Goal: Task Accomplishment & Management: Use online tool/utility

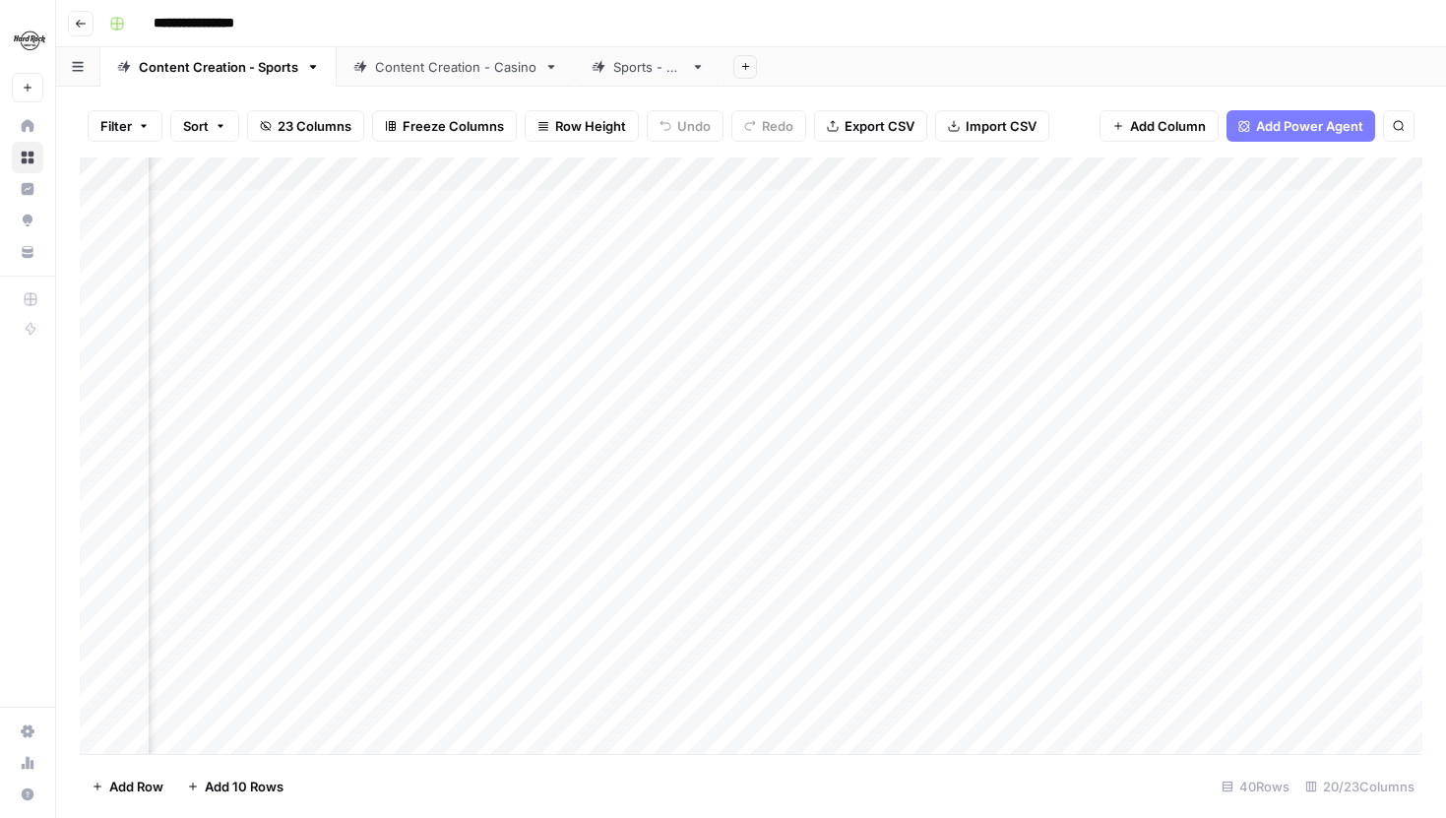
scroll to position [0, 1865]
click at [982, 181] on div "Add Column" at bounding box center [751, 456] width 1343 height 597
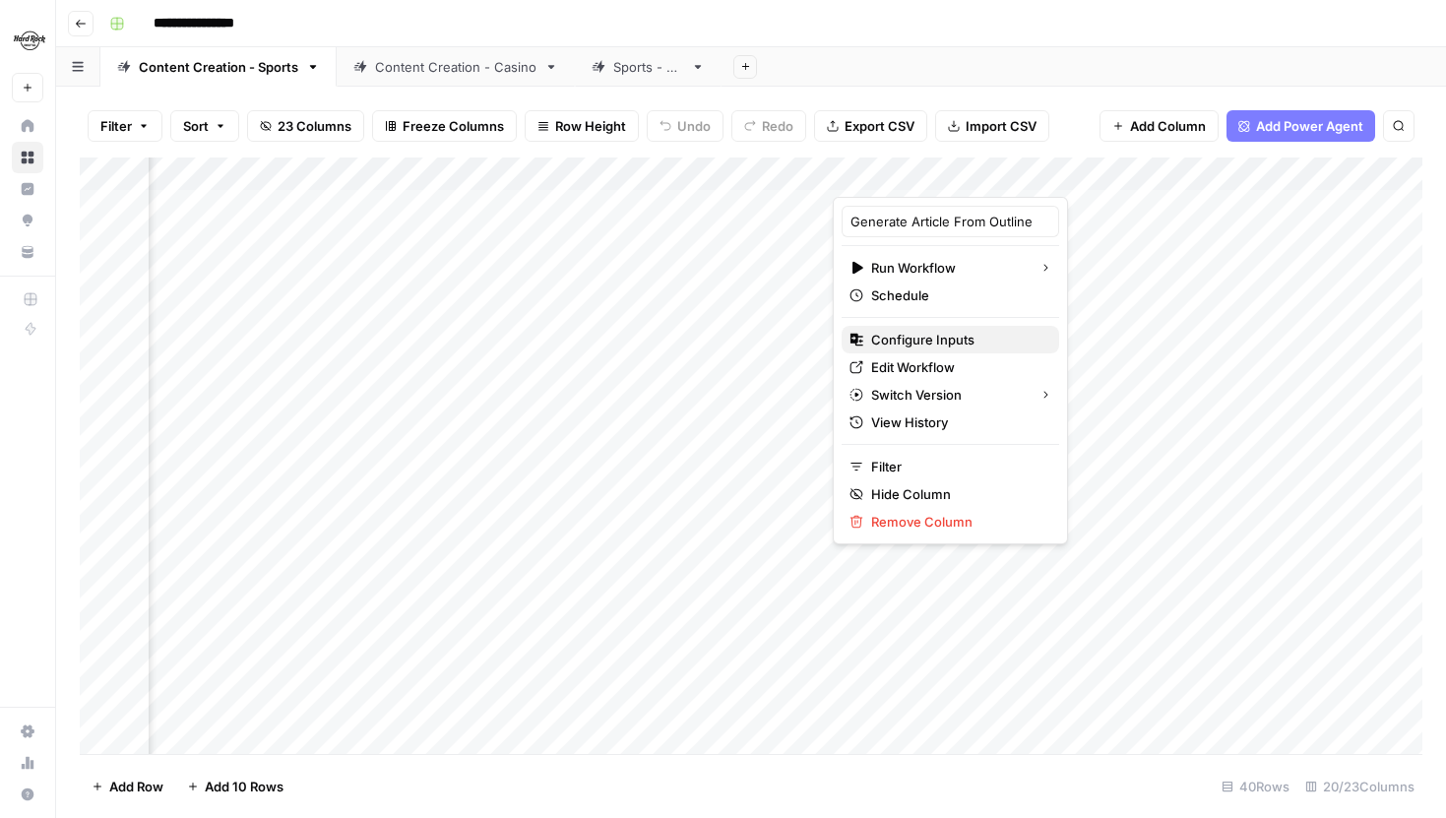
click at [931, 330] on span "Configure Inputs" at bounding box center [957, 340] width 172 height 20
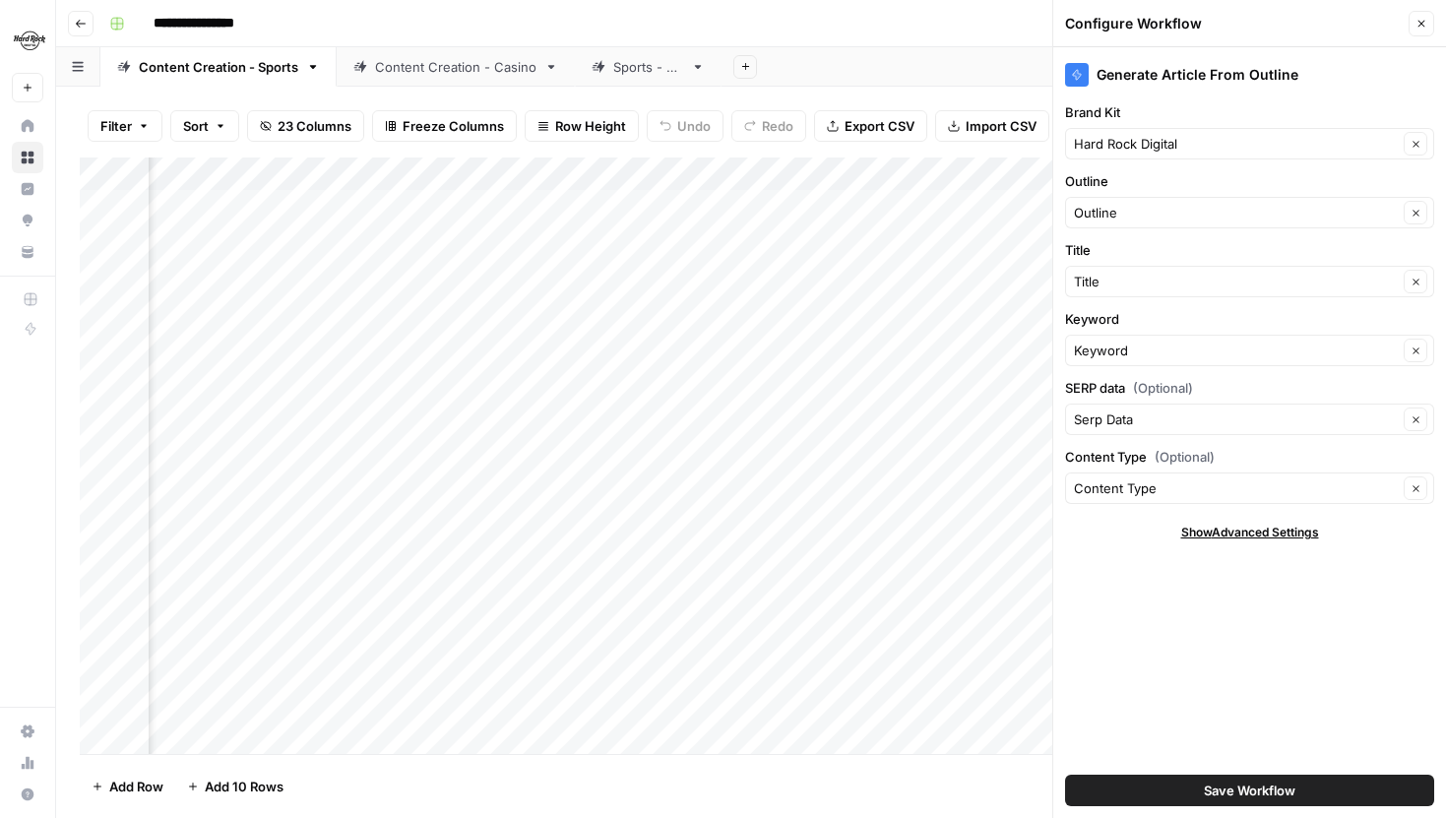
click at [1415, 30] on button "Close" at bounding box center [1422, 24] width 26 height 26
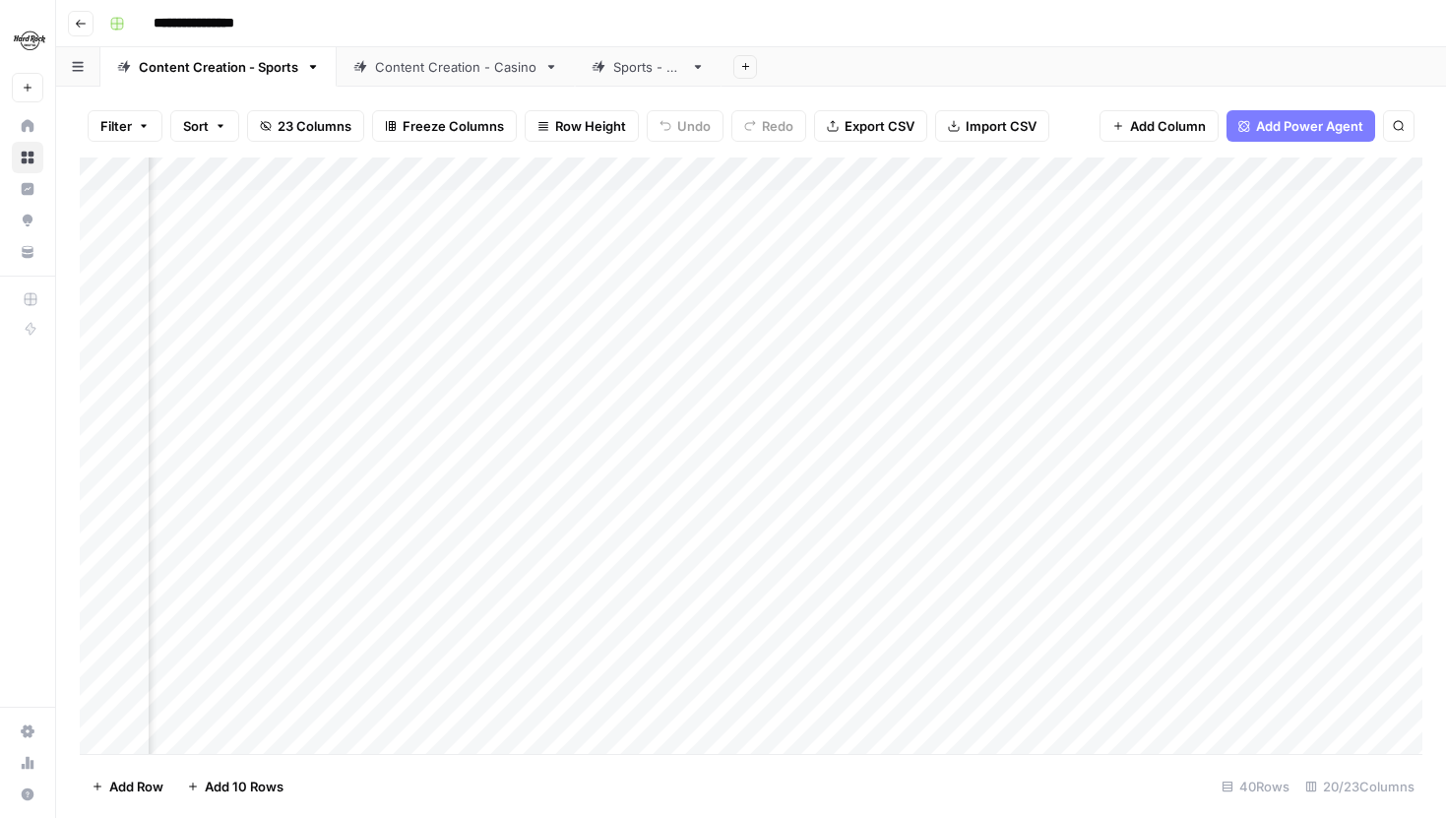
click at [626, 67] on div "Sports - QA" at bounding box center [648, 67] width 70 height 20
click at [458, 168] on div "Add Column" at bounding box center [751, 274] width 1343 height 232
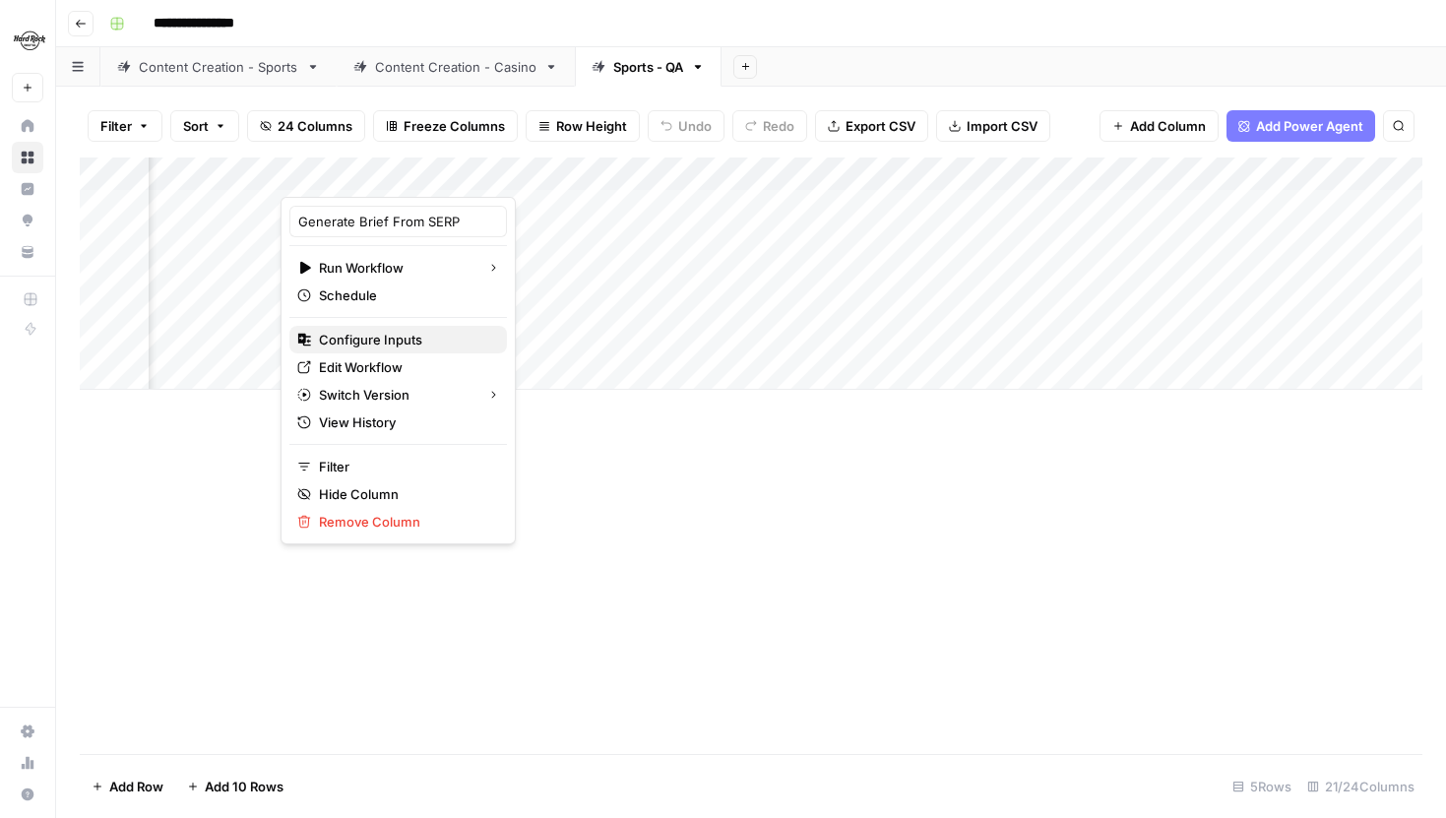
click at [393, 347] on span "Configure Inputs" at bounding box center [405, 340] width 172 height 20
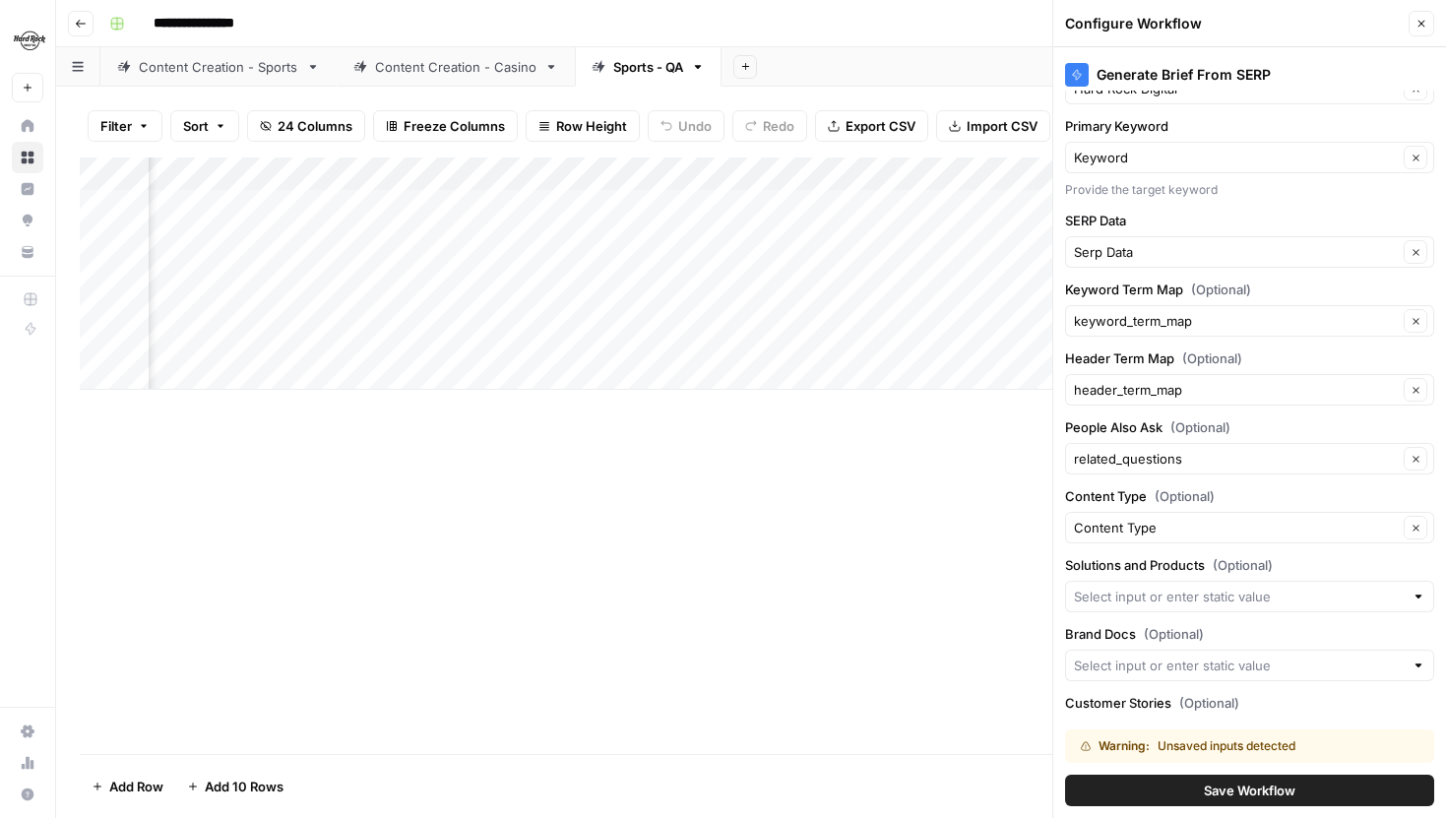
scroll to position [202, 0]
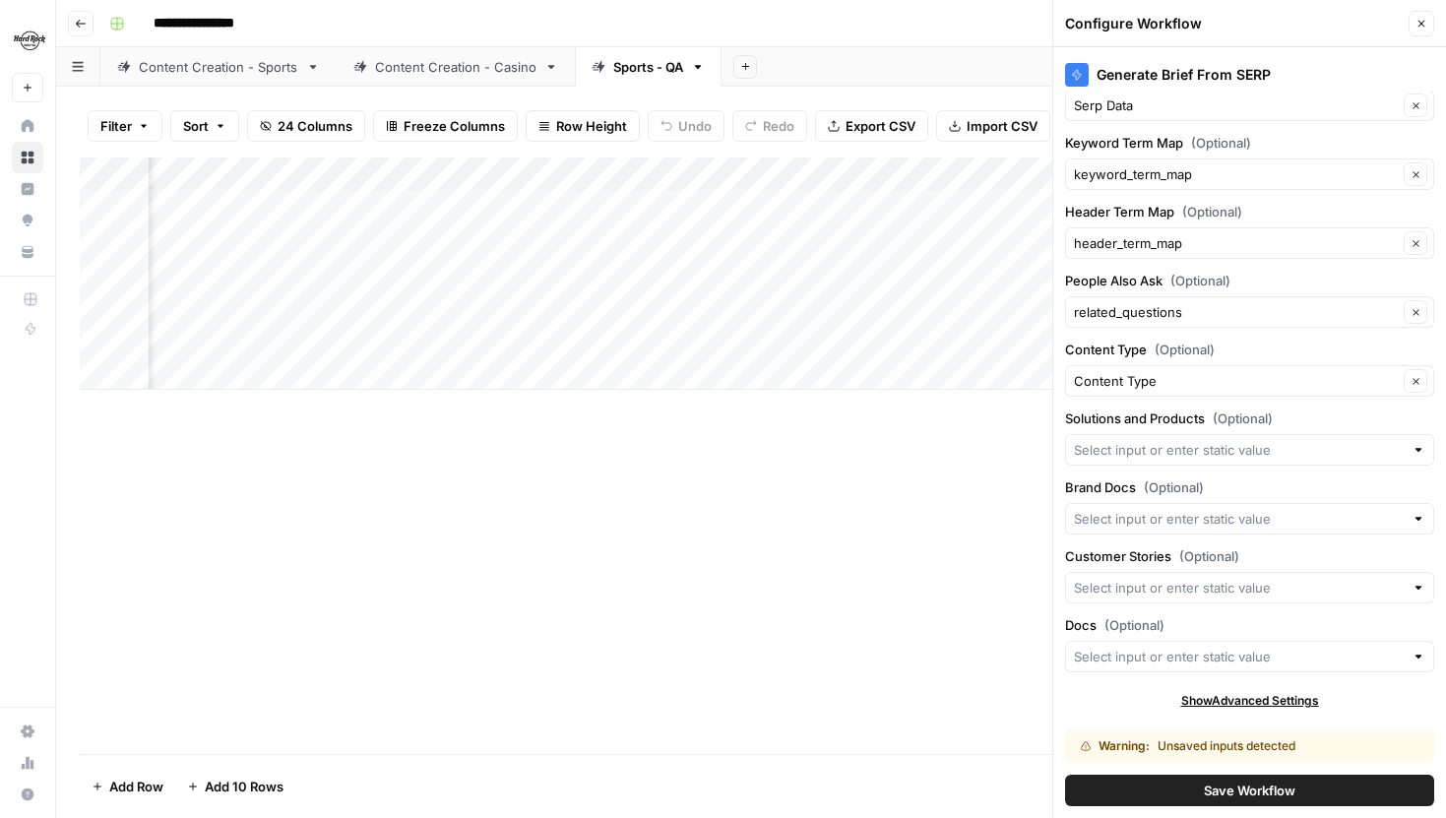
click at [1220, 804] on button "Save Workflow" at bounding box center [1249, 791] width 369 height 32
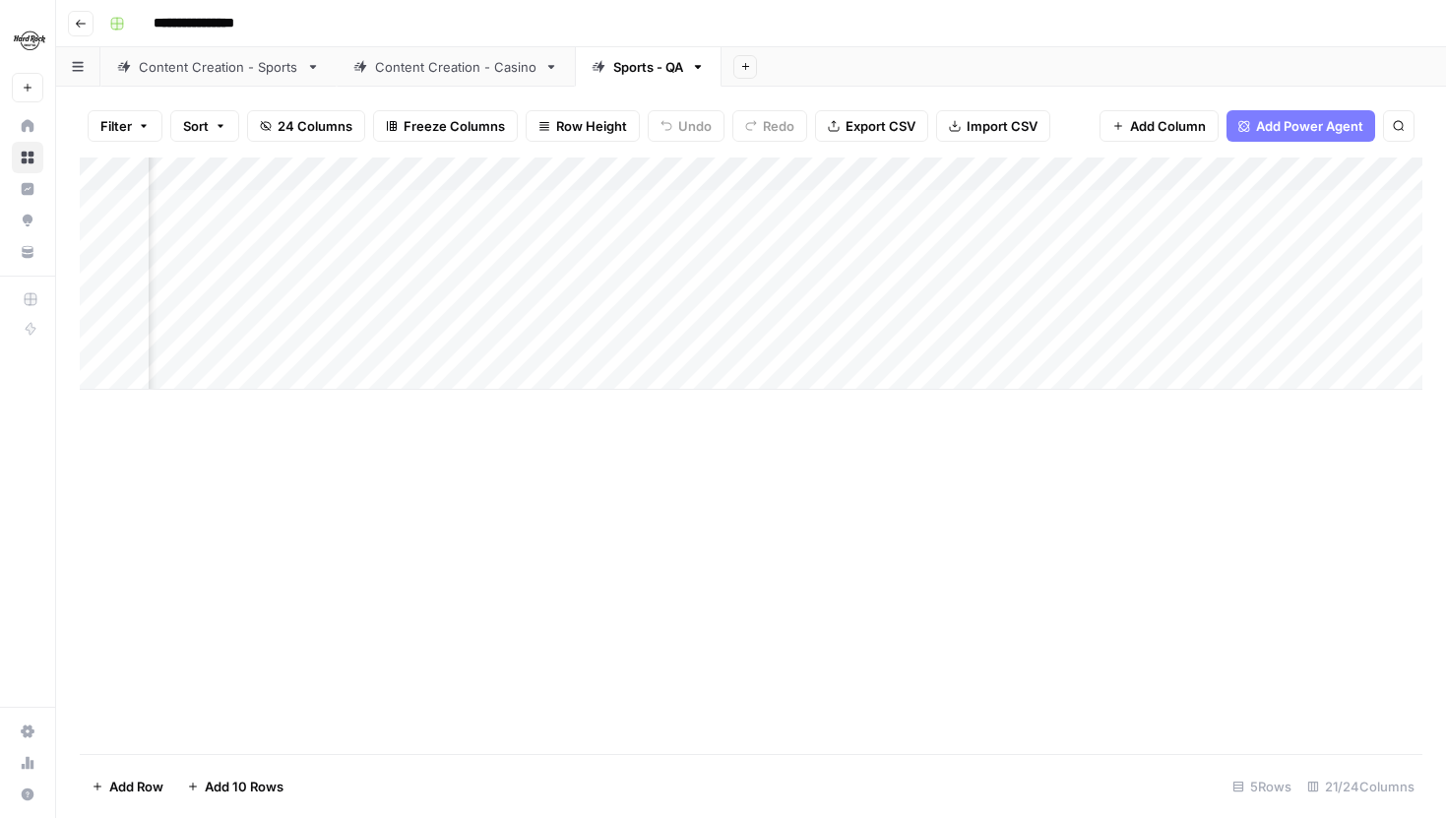
scroll to position [0, 2328]
click at [665, 172] on div "Add Column" at bounding box center [751, 274] width 1343 height 232
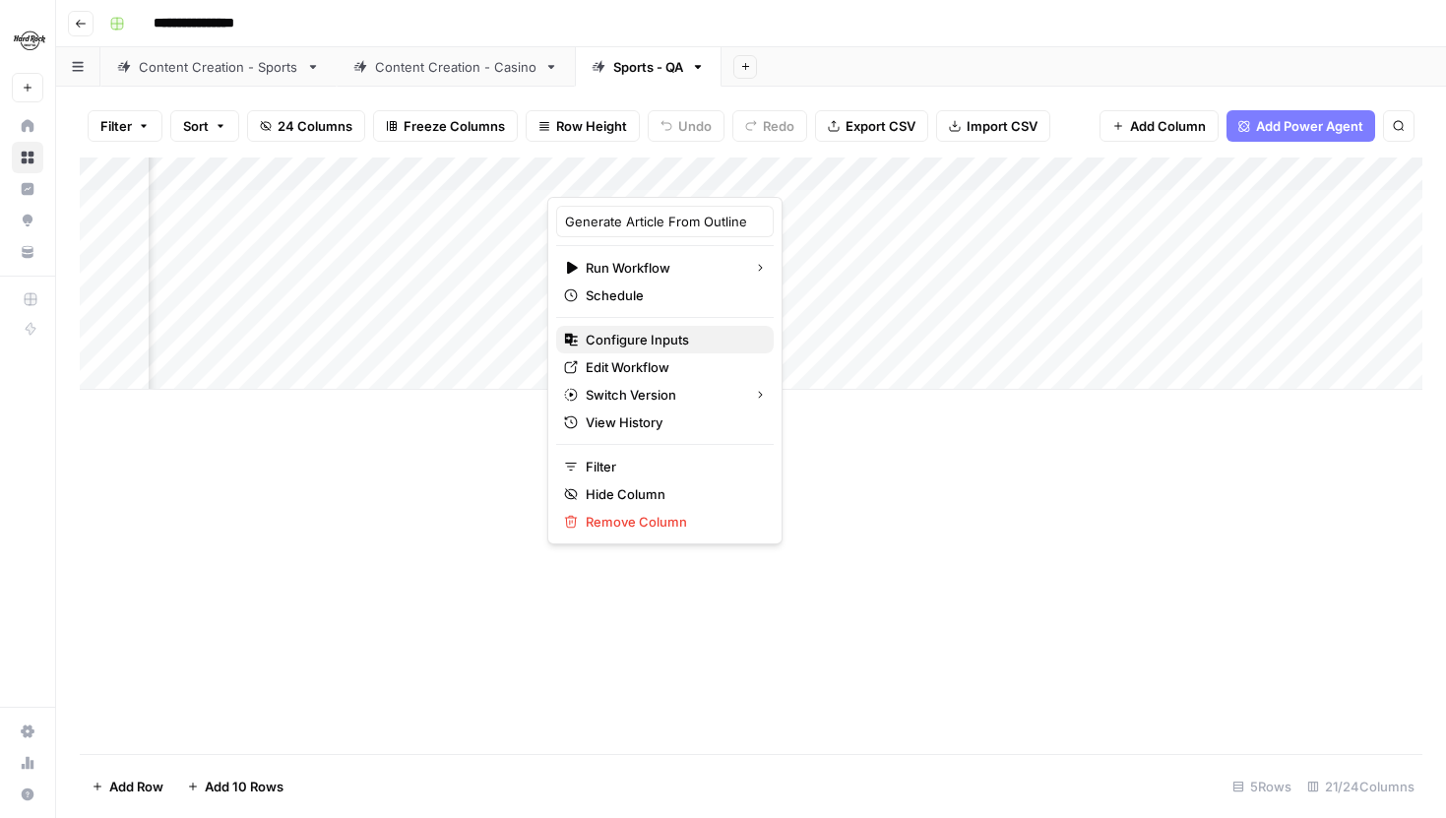
click at [667, 337] on span "Configure Inputs" at bounding box center [672, 340] width 172 height 20
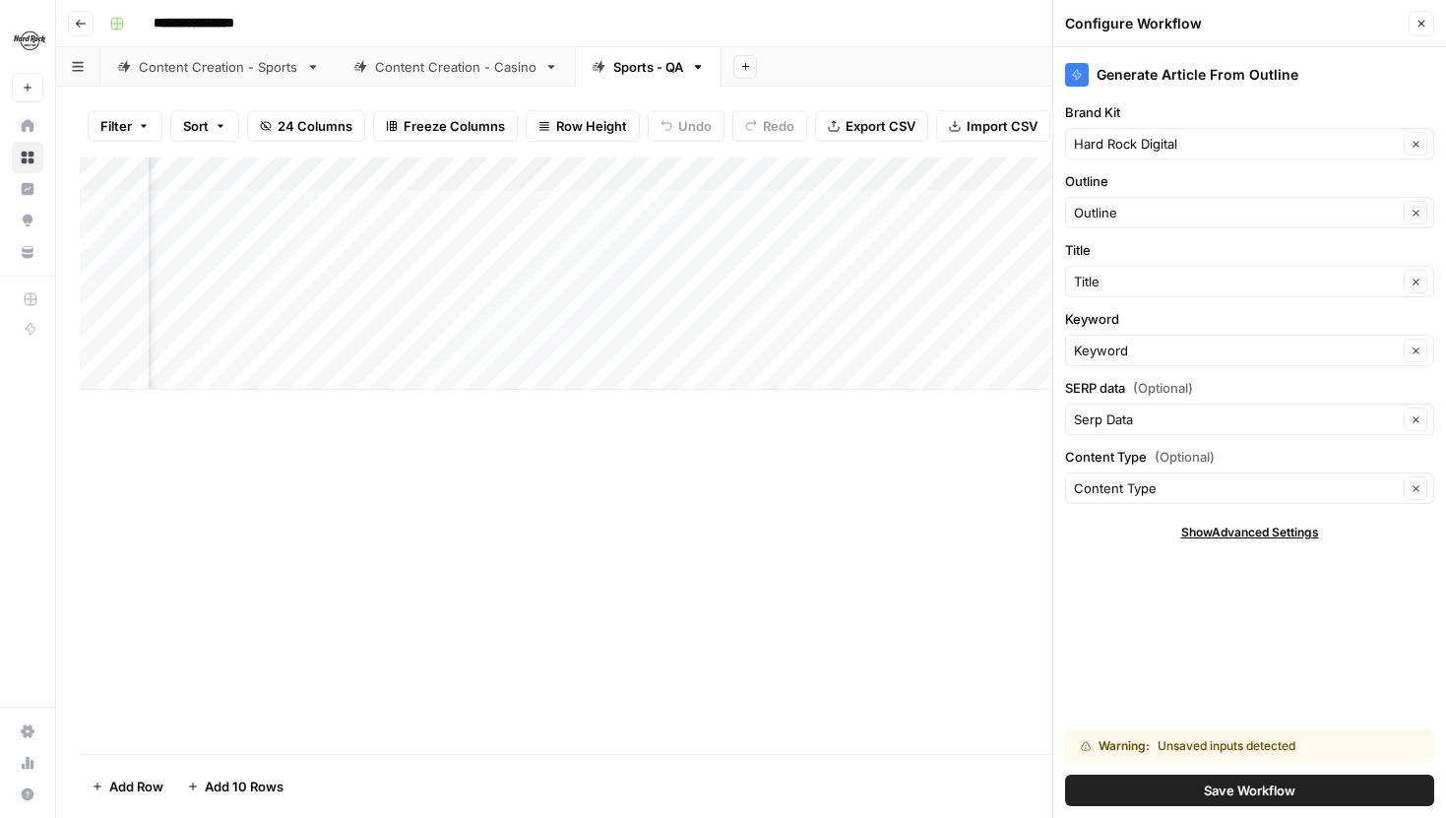
click at [1207, 801] on button "Save Workflow" at bounding box center [1249, 791] width 369 height 32
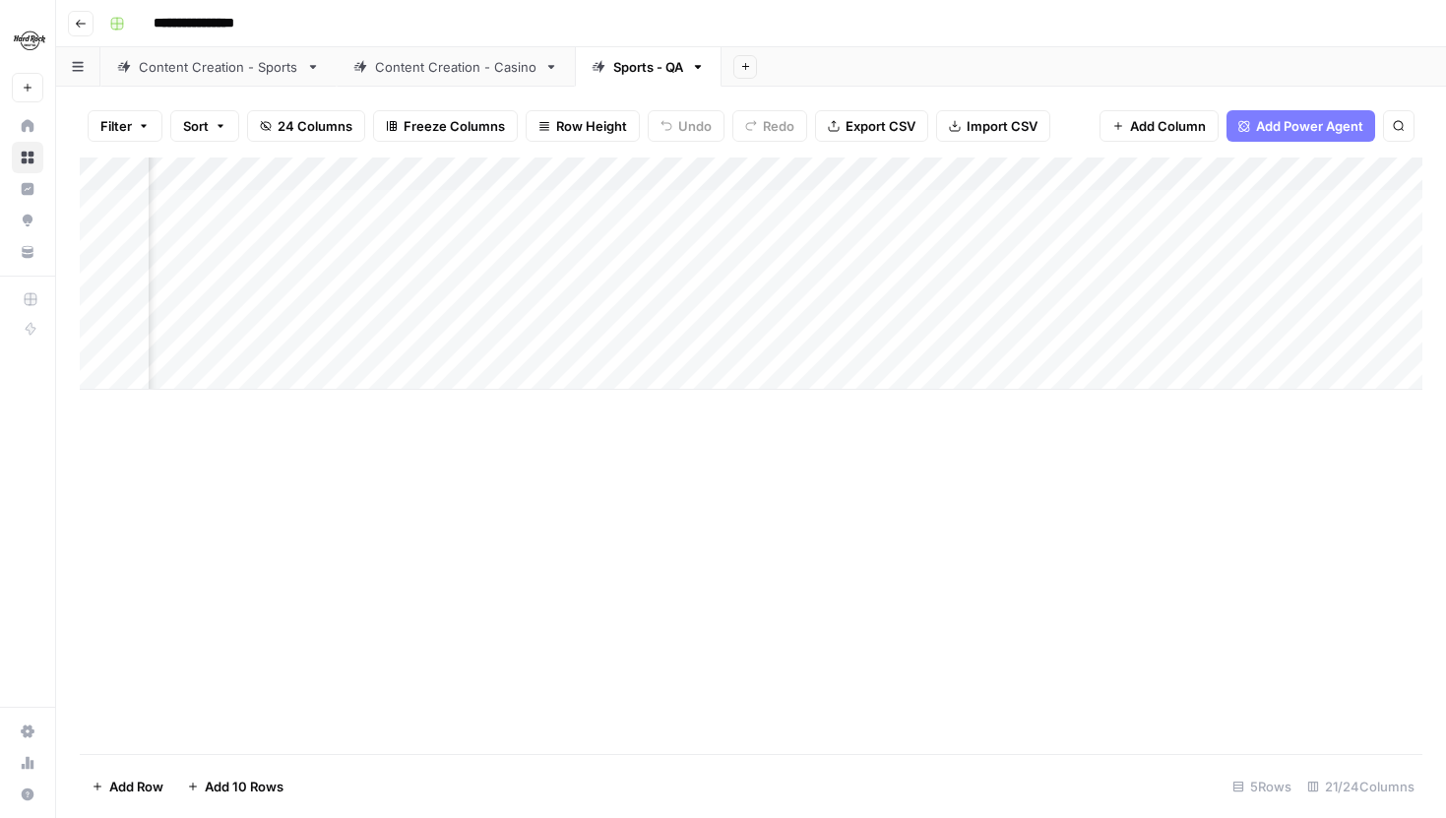
scroll to position [0, 560]
click at [1234, 207] on div "Add Column" at bounding box center [751, 274] width 1343 height 232
click at [1231, 236] on div "Add Column" at bounding box center [751, 274] width 1343 height 232
click at [1231, 280] on div "Add Column" at bounding box center [751, 274] width 1343 height 232
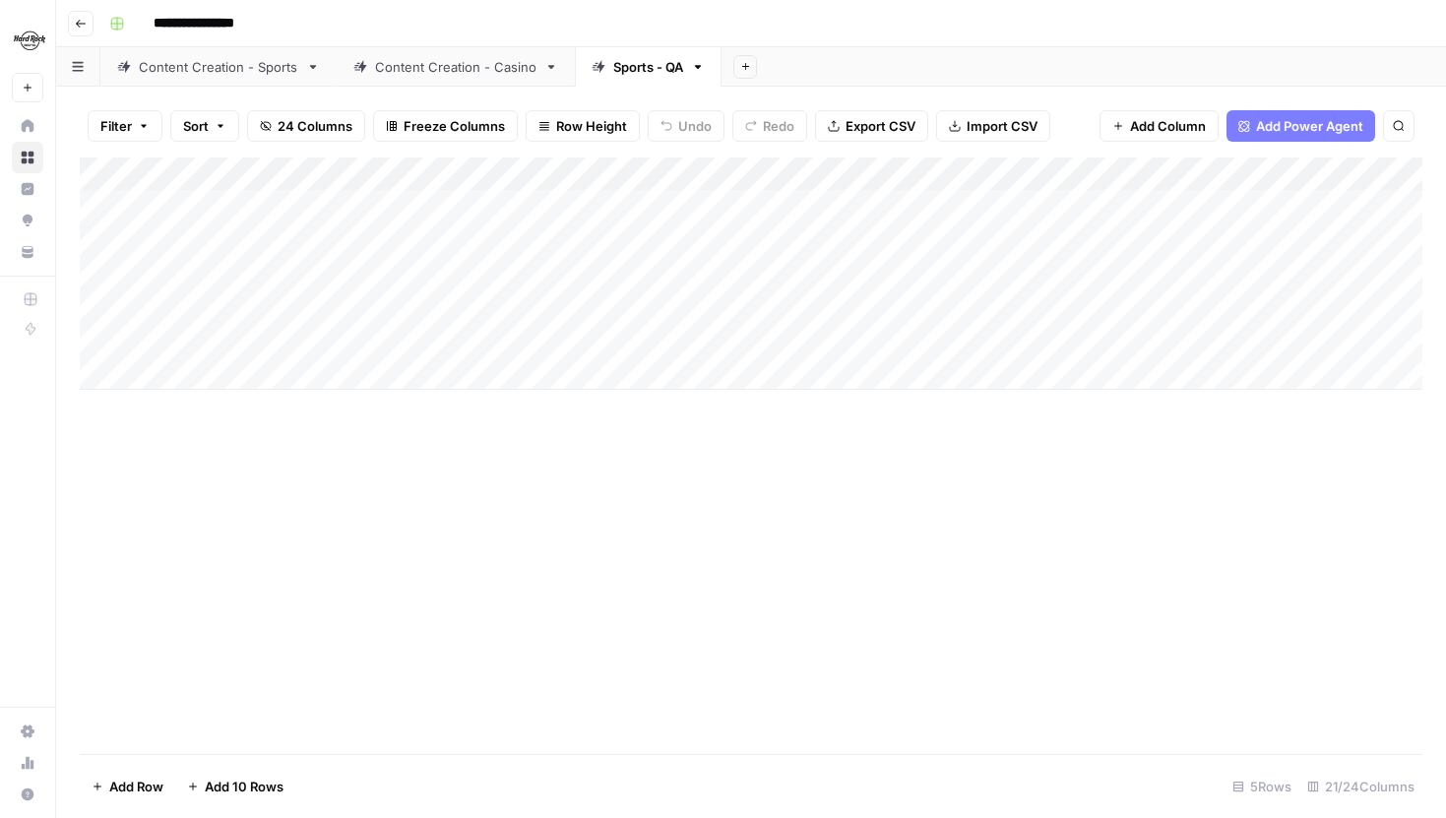
click at [33, 49] on img "Workspace: Hard Rock Digital" at bounding box center [29, 40] width 35 height 35
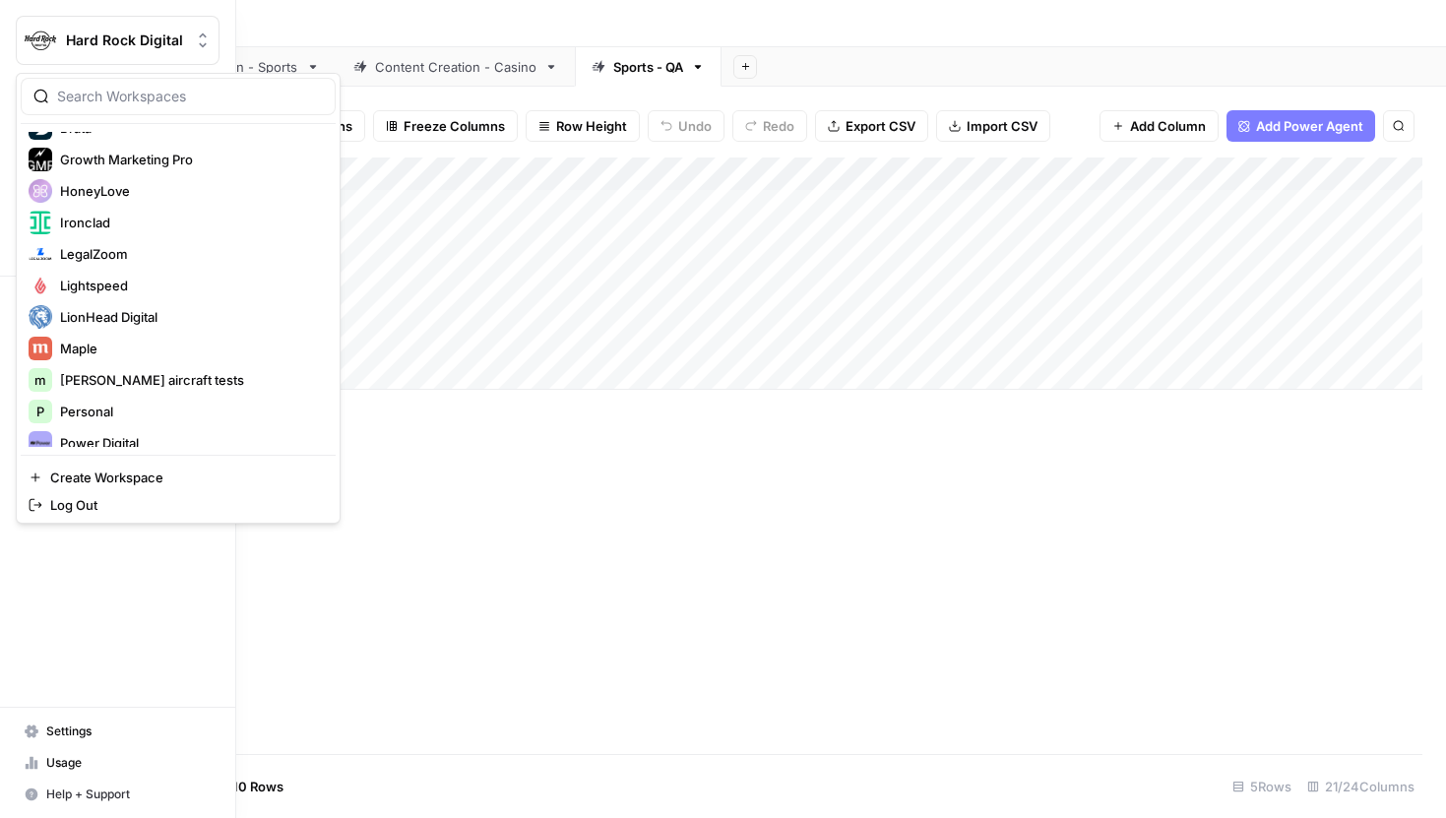
scroll to position [366, 0]
click at [143, 428] on button "Power Digital" at bounding box center [178, 443] width 315 height 32
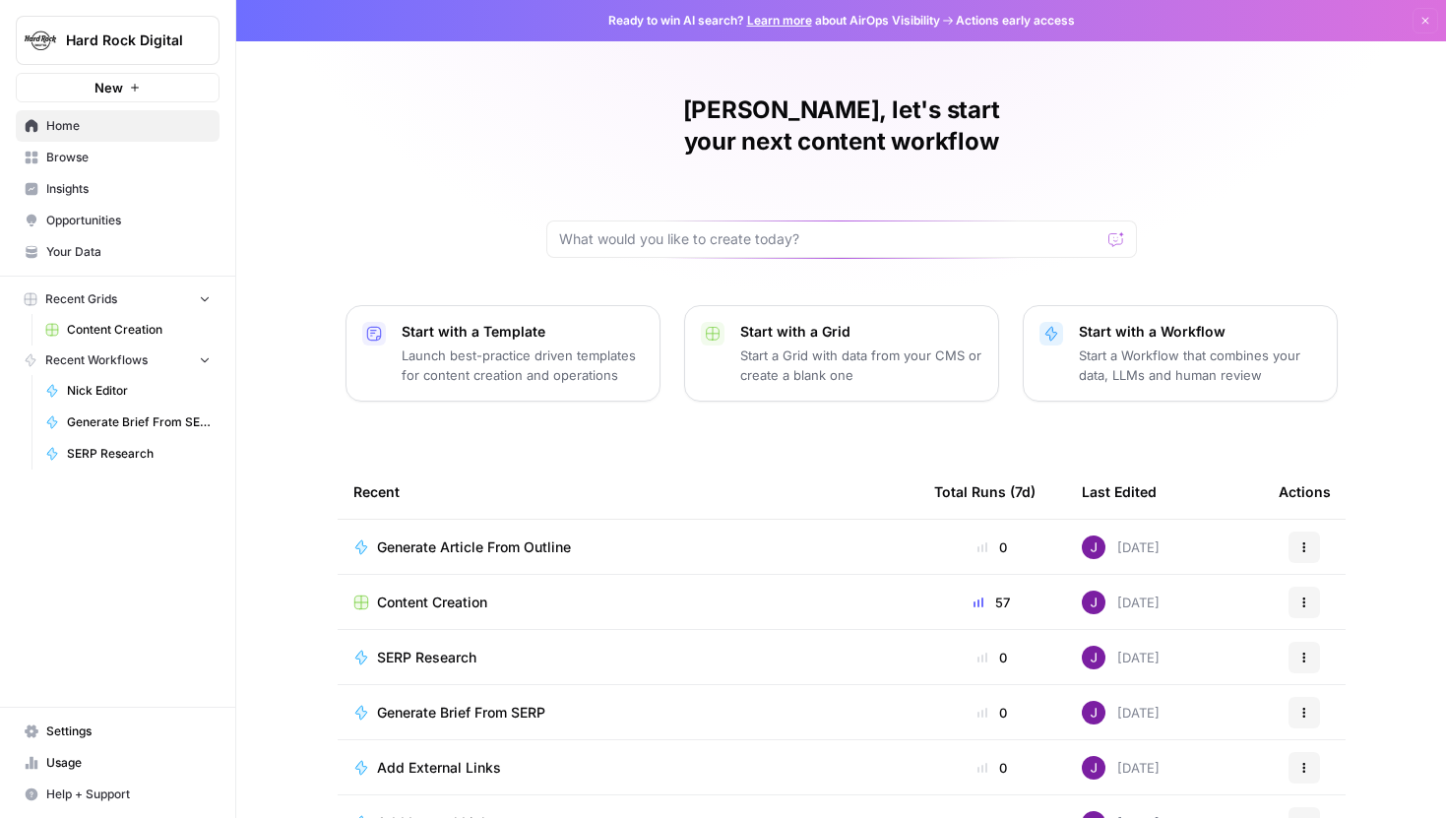
click at [169, 35] on span "Hard Rock Digital" at bounding box center [125, 41] width 119 height 20
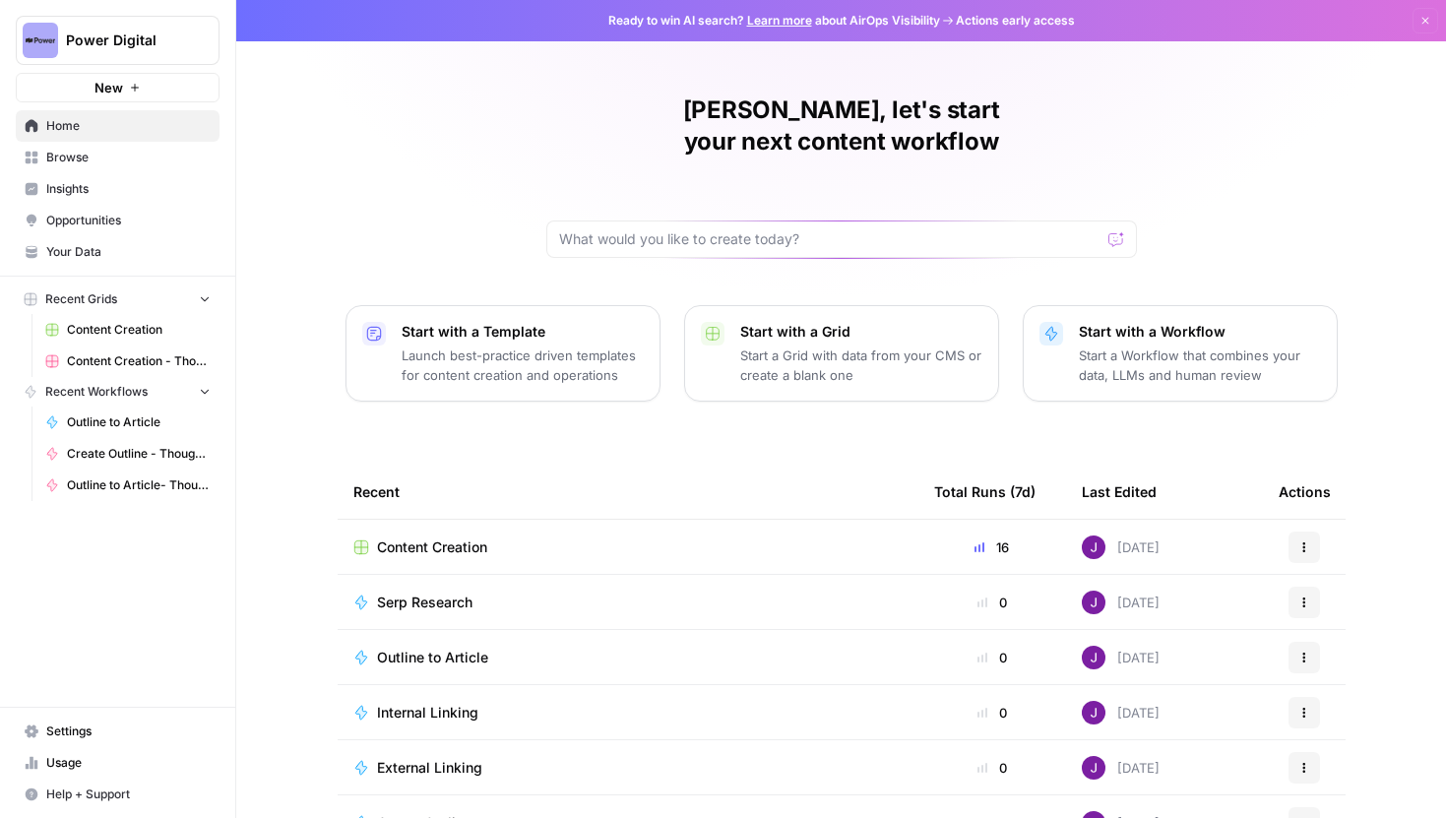
click at [111, 328] on span "Content Creation" at bounding box center [139, 330] width 144 height 18
